Goal: Communication & Community: Answer question/provide support

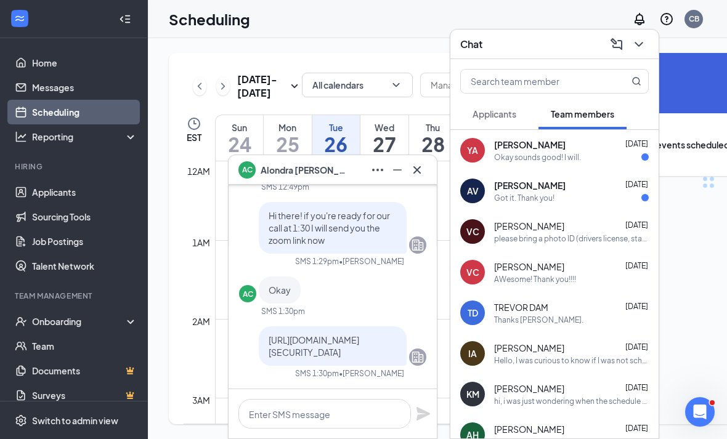
scroll to position [606, 0]
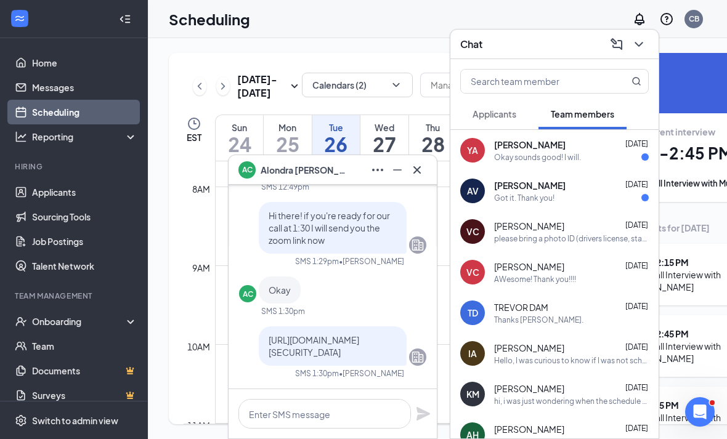
click at [504, 120] on div "Applicants" at bounding box center [495, 114] width 44 height 12
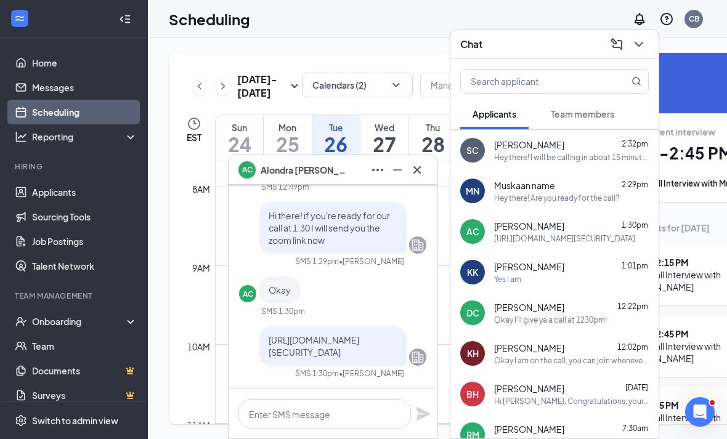
click at [590, 197] on div "Hey there! Are you ready for the call?" at bounding box center [556, 198] width 125 height 10
click at [419, 359] on icon "Company" at bounding box center [418, 357] width 12 height 11
click at [547, 196] on div "Hey there! Are you ready for the call?" at bounding box center [556, 198] width 125 height 10
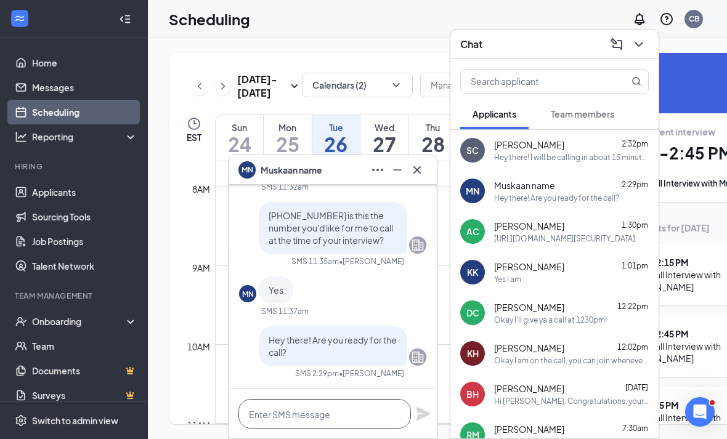
click at [312, 405] on textarea at bounding box center [324, 414] width 173 height 30
click at [279, 413] on textarea at bounding box center [324, 414] width 173 height 30
paste textarea "[URL][DOMAIN_NAME][SECURITY_DATA]"
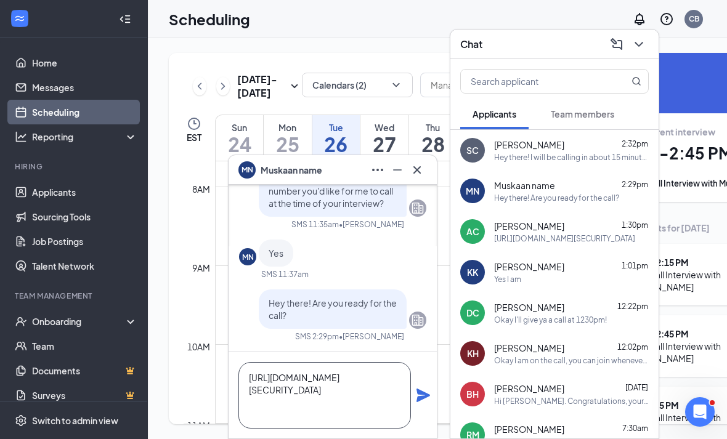
type textarea "[URL][DOMAIN_NAME][SECURITY_DATA]"
click at [423, 395] on icon "Plane" at bounding box center [424, 396] width 14 height 14
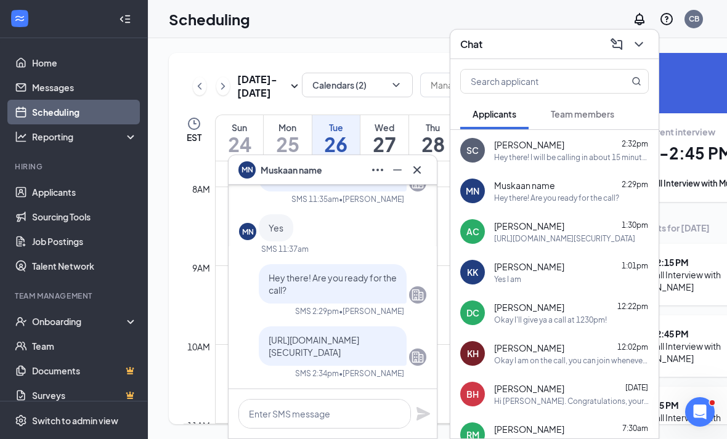
scroll to position [0, 0]
